Goal: Information Seeking & Learning: Learn about a topic

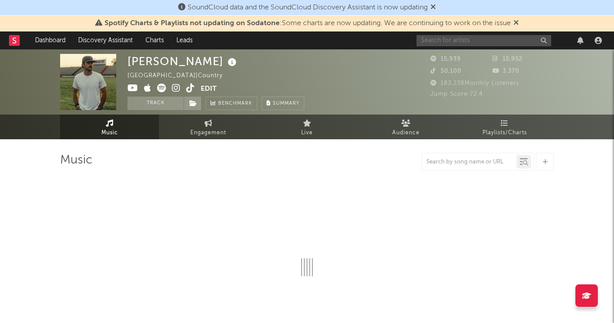
click at [486, 43] on input "text" at bounding box center [484, 40] width 135 height 11
type input "sinn"
select select "6m"
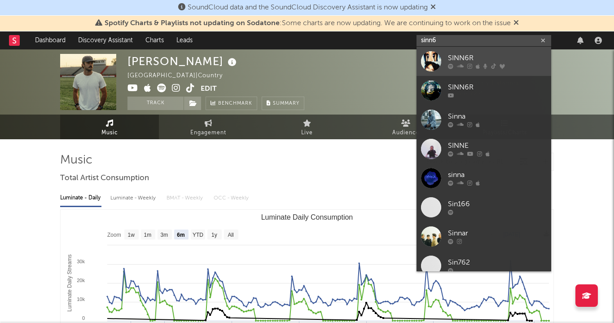
type input "sinn6"
click at [483, 58] on div "SINN6R" at bounding box center [497, 58] width 99 height 11
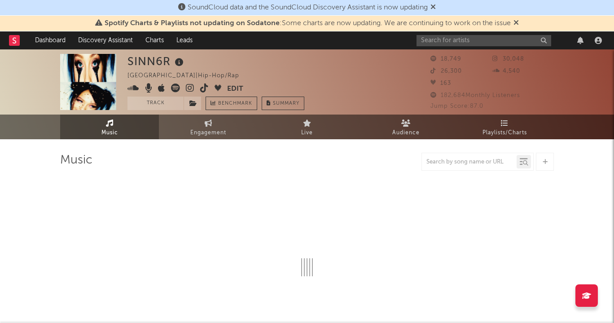
select select "6m"
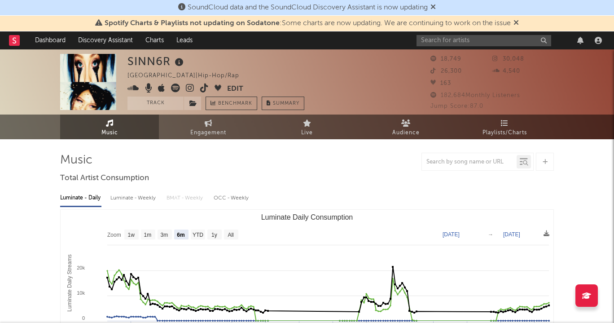
click at [188, 85] on icon at bounding box center [190, 88] width 9 height 9
click at [200, 87] on icon at bounding box center [204, 88] width 9 height 9
drag, startPoint x: 208, startPoint y: 88, endPoint x: 252, endPoint y: 206, distance: 126.6
click at [434, 45] on input "text" at bounding box center [484, 40] width 135 height 11
click at [519, 28] on span "Spotify Charts & Playlists not updating on Sodatone : Some charts are now updat…" at bounding box center [307, 23] width 424 height 11
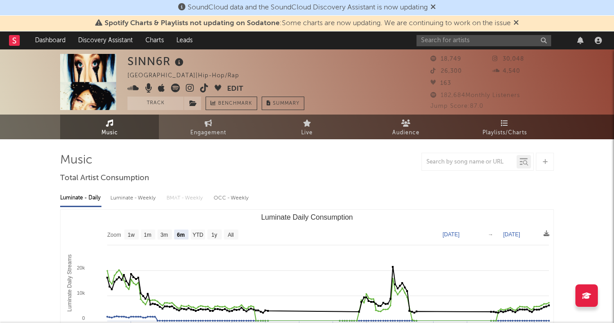
click at [519, 25] on icon at bounding box center [516, 22] width 5 height 7
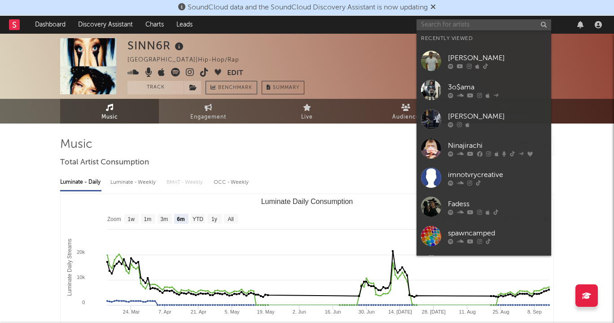
click at [520, 25] on input "text" at bounding box center [484, 24] width 135 height 11
click at [519, 24] on input "text" at bounding box center [484, 24] width 135 height 11
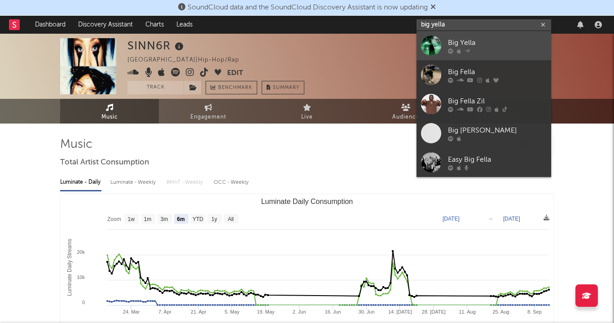
type input "big yella"
click at [496, 44] on div "Big Yella" at bounding box center [497, 42] width 99 height 11
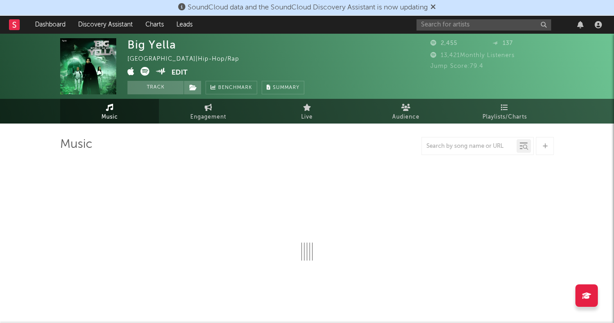
select select "1w"
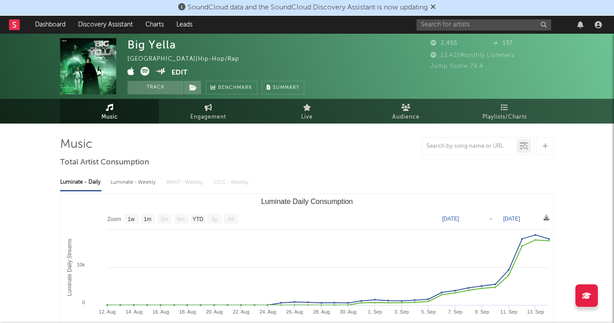
click at [147, 73] on icon at bounding box center [145, 71] width 9 height 9
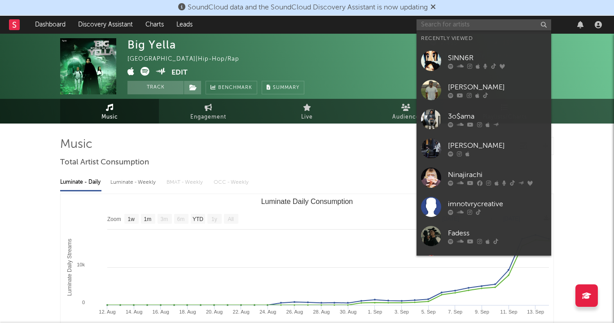
click at [508, 21] on input "text" at bounding box center [484, 24] width 135 height 11
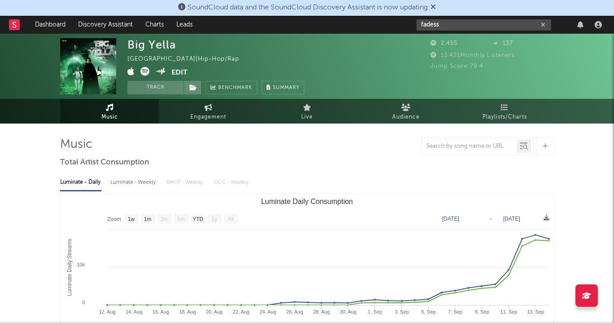
type input "fadess"
click at [497, 15] on div "SoundCloud data and the SoundCloud Discovery Assistant is now updating" at bounding box center [307, 8] width 614 height 16
click at [495, 18] on div "fadess" at bounding box center [511, 25] width 189 height 18
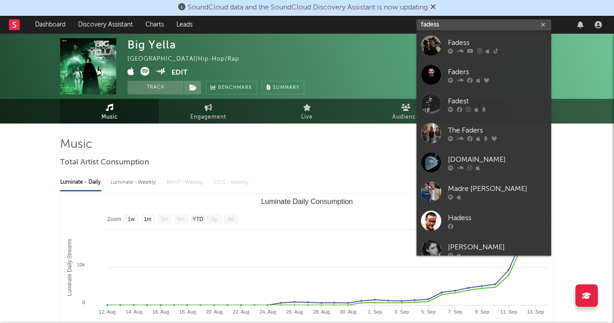
click at [494, 21] on input "fadess" at bounding box center [484, 24] width 135 height 11
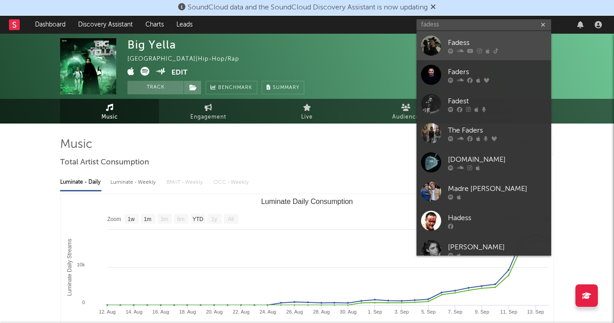
click at [488, 38] on div "Fadess" at bounding box center [497, 42] width 99 height 11
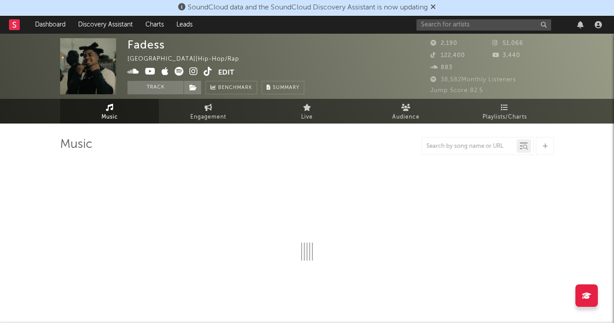
select select "6m"
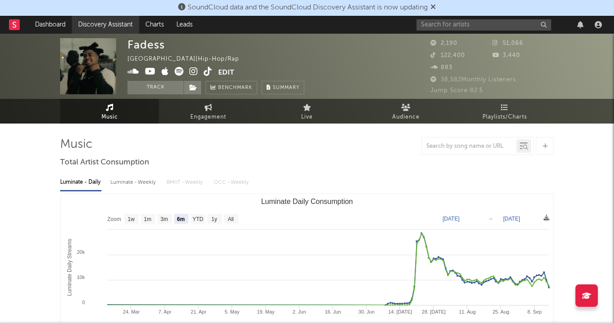
click at [78, 26] on link "Discovery Assistant" at bounding box center [105, 25] width 67 height 18
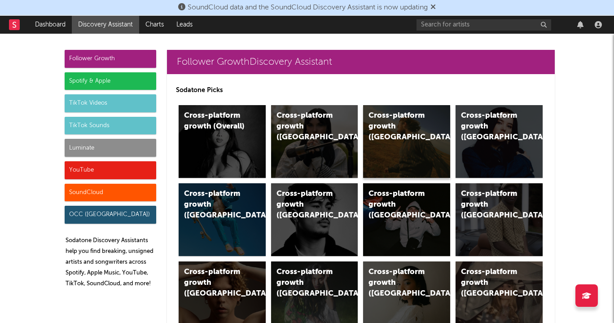
click at [371, 149] on div "Cross-platform growth ([GEOGRAPHIC_DATA])" at bounding box center [406, 141] width 87 height 73
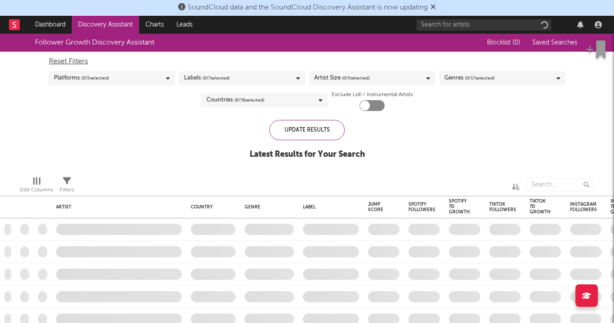
checkbox input "true"
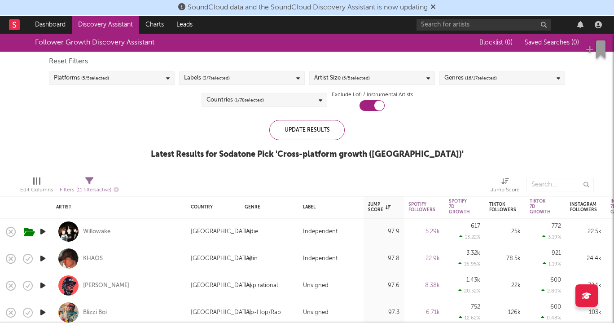
click at [382, 71] on div "Artist Size ( 5 / 5 selected)" at bounding box center [372, 77] width 126 height 13
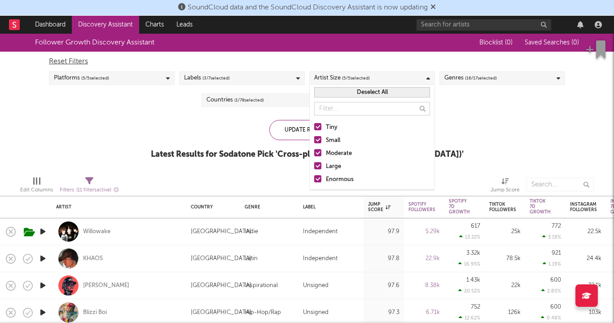
click at [281, 111] on div "Follower Growth Discovery Assistant Blocklist ( 0 ) Saved Searches ( 0 ) Reset …" at bounding box center [307, 101] width 614 height 135
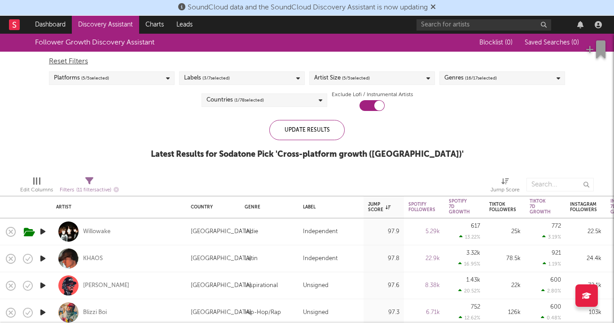
click at [327, 79] on div "Artist Size ( 5 / 5 selected)" at bounding box center [342, 78] width 56 height 11
click at [249, 115] on div "Follower Growth Discovery Assistant Blocklist ( 0 ) Saved Searches ( 0 ) Reset …" at bounding box center [307, 101] width 614 height 135
